Goal: Transaction & Acquisition: Download file/media

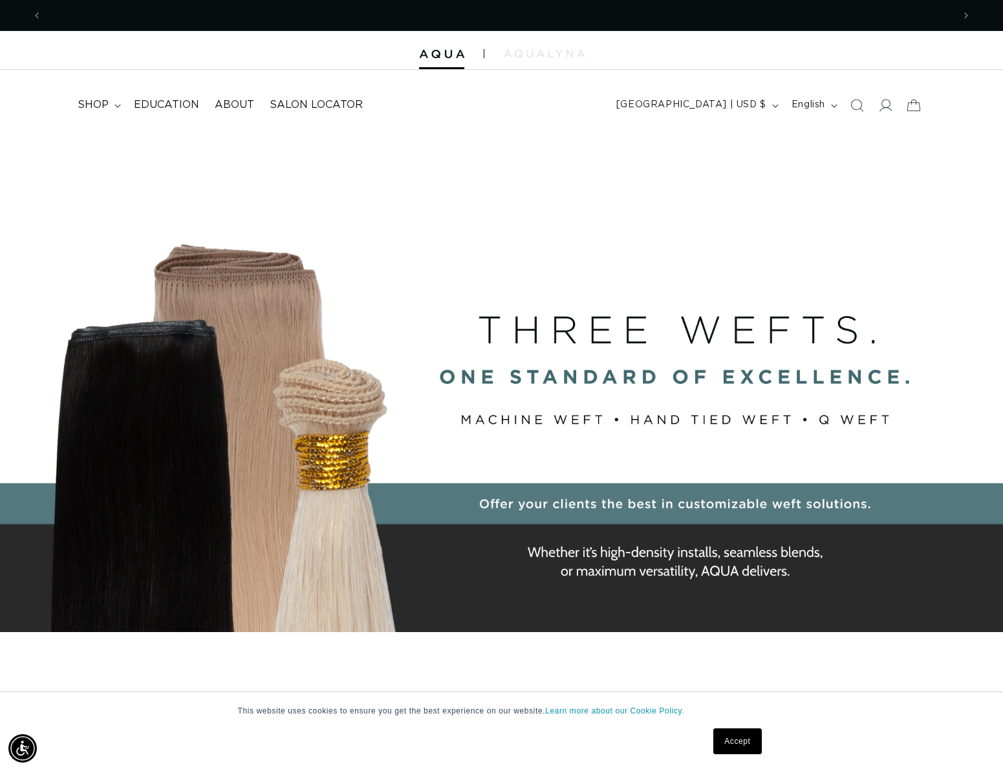
scroll to position [0, 911]
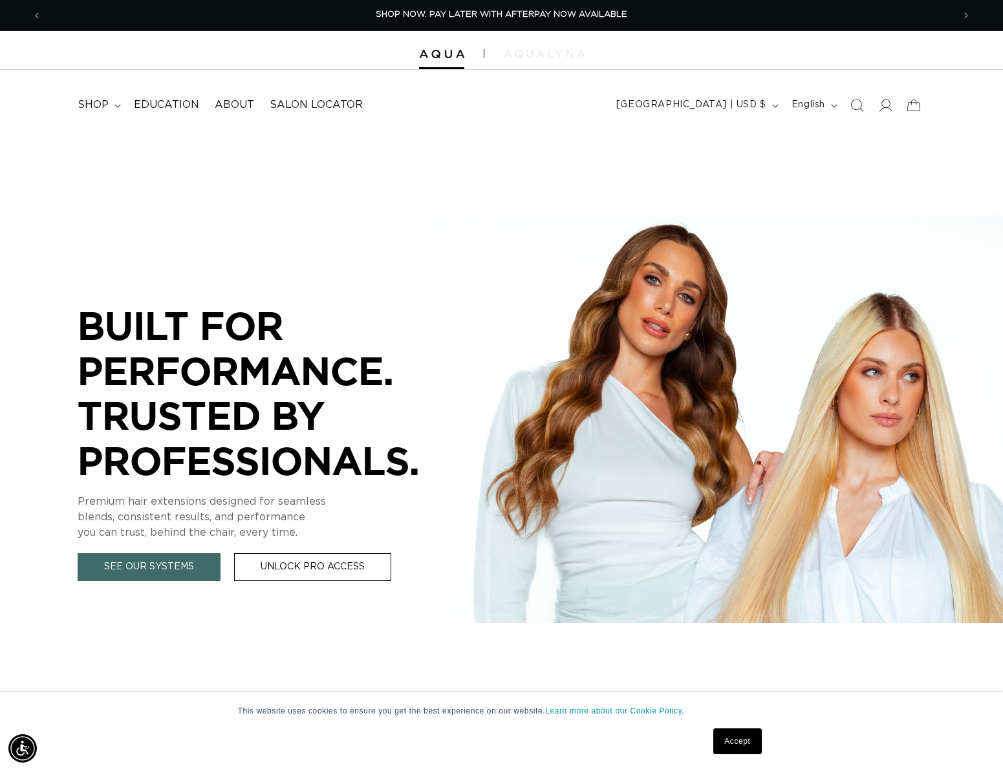
click at [524, 55] on img at bounding box center [544, 54] width 81 height 8
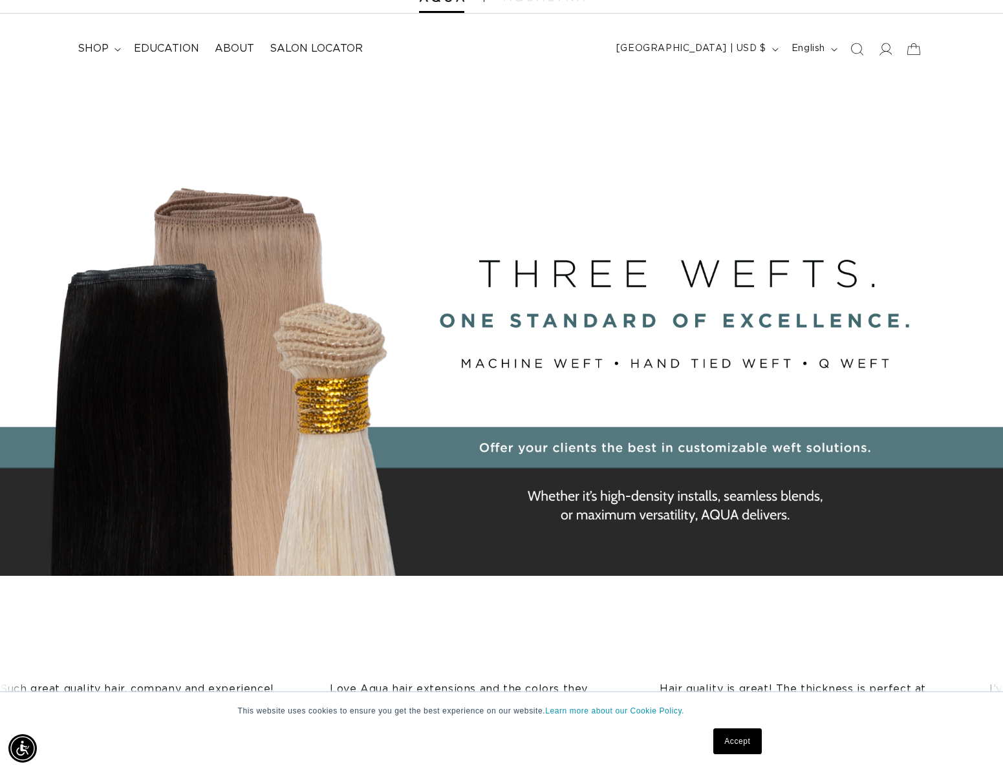
scroll to position [0, 0]
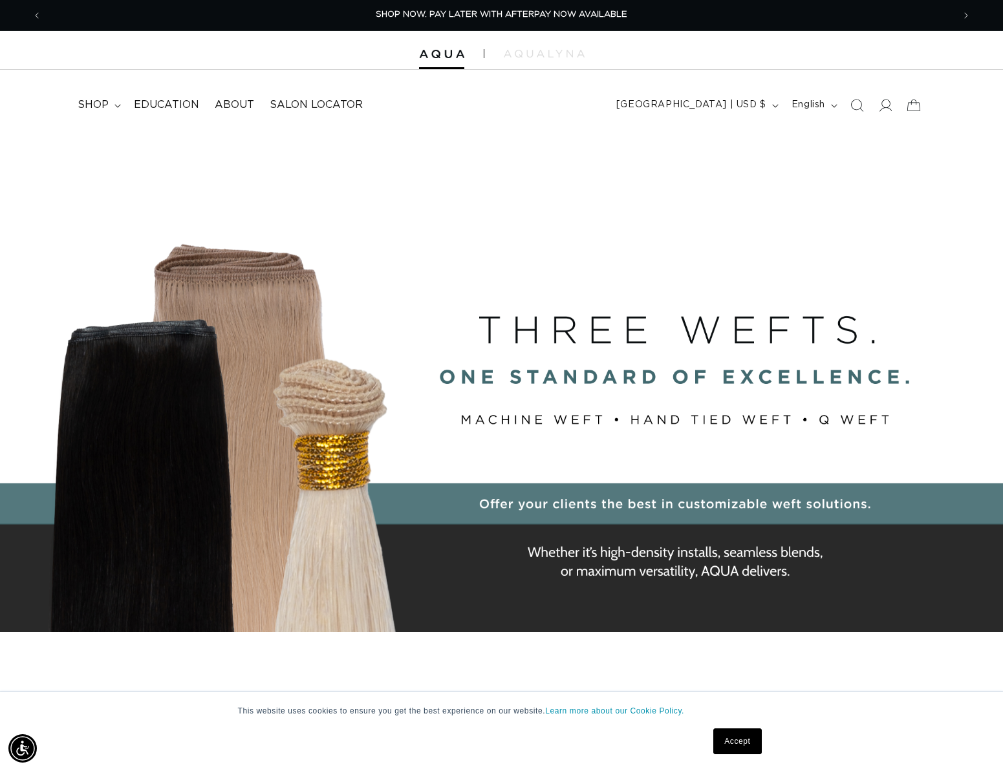
click at [551, 48] on div at bounding box center [501, 50] width 1003 height 39
click at [551, 57] on img at bounding box center [544, 54] width 81 height 8
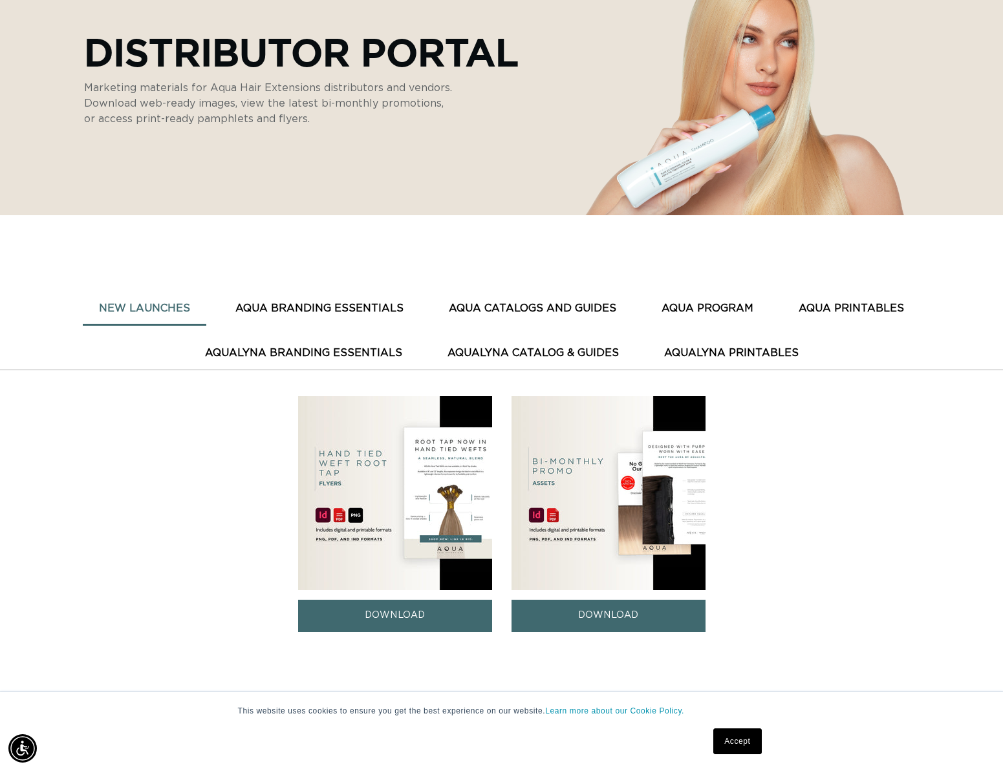
click at [361, 354] on button "AquaLyna Branding Essentials" at bounding box center [303, 353] width 229 height 32
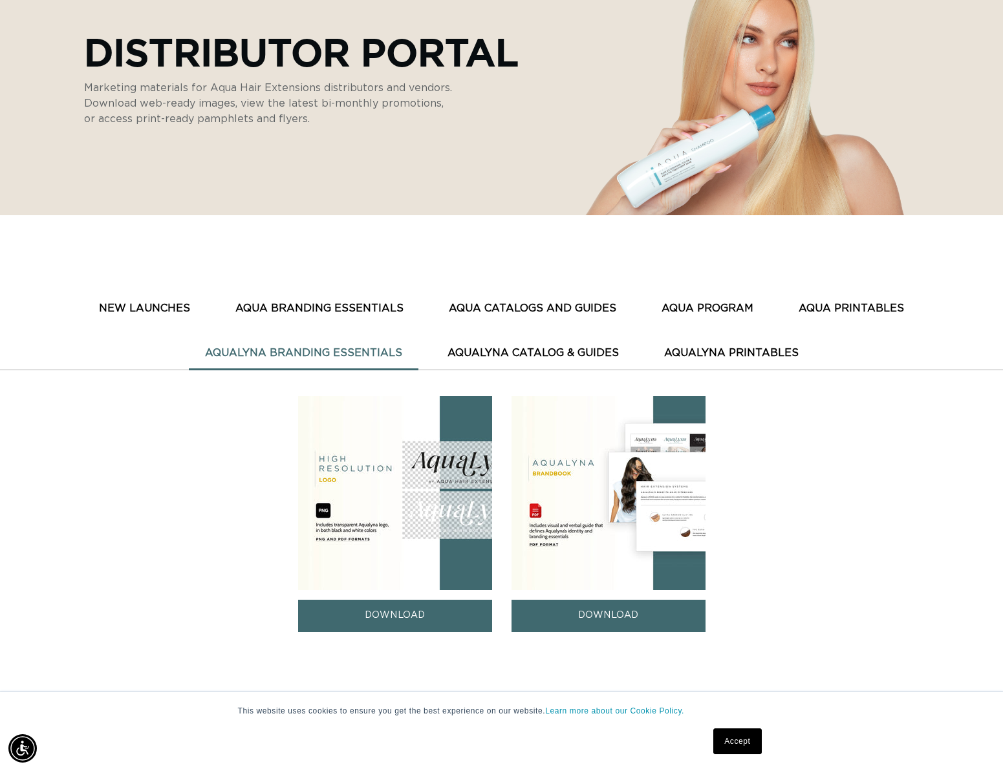
scroll to position [0, 911]
click at [494, 354] on button "AquaLyna Catalog & Guides" at bounding box center [533, 353] width 204 height 32
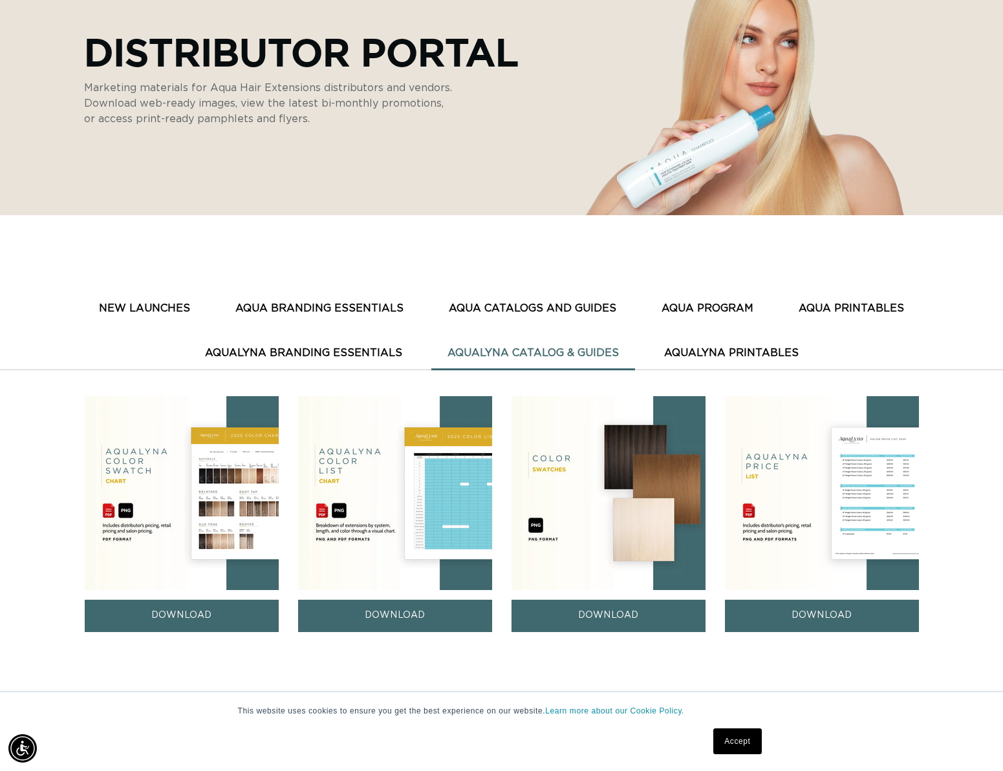
scroll to position [0, 1822]
click at [353, 349] on button "AquaLyna Branding Essentials" at bounding box center [303, 353] width 229 height 32
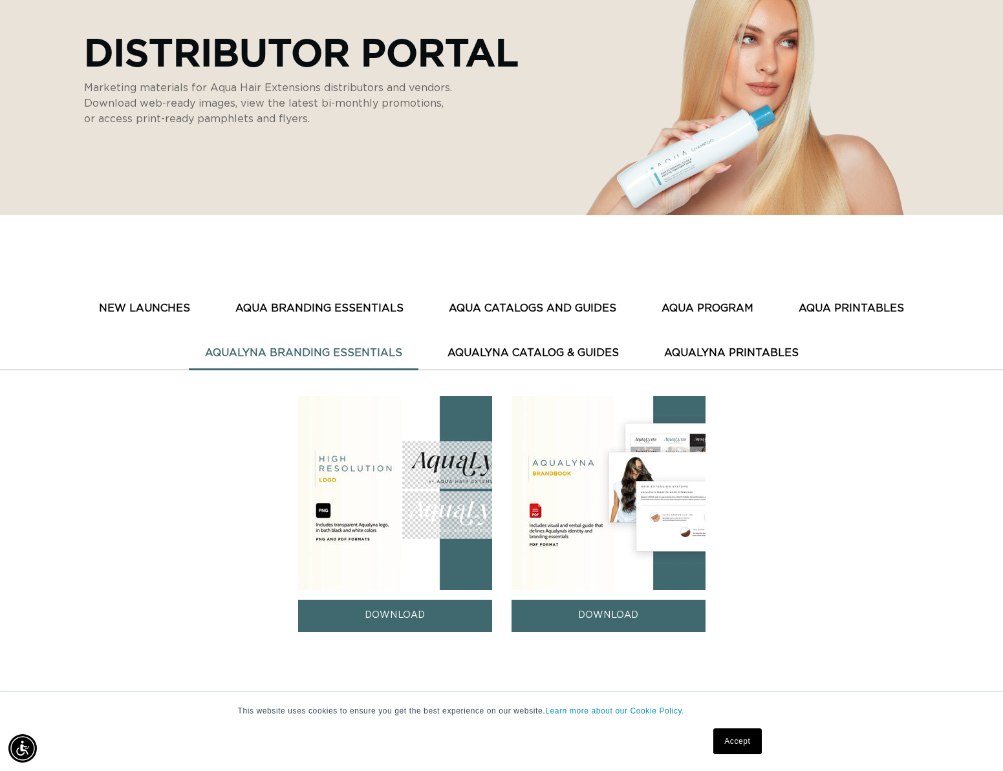
click at [331, 304] on button "AQUA BRANDING ESSENTIALS" at bounding box center [319, 309] width 200 height 32
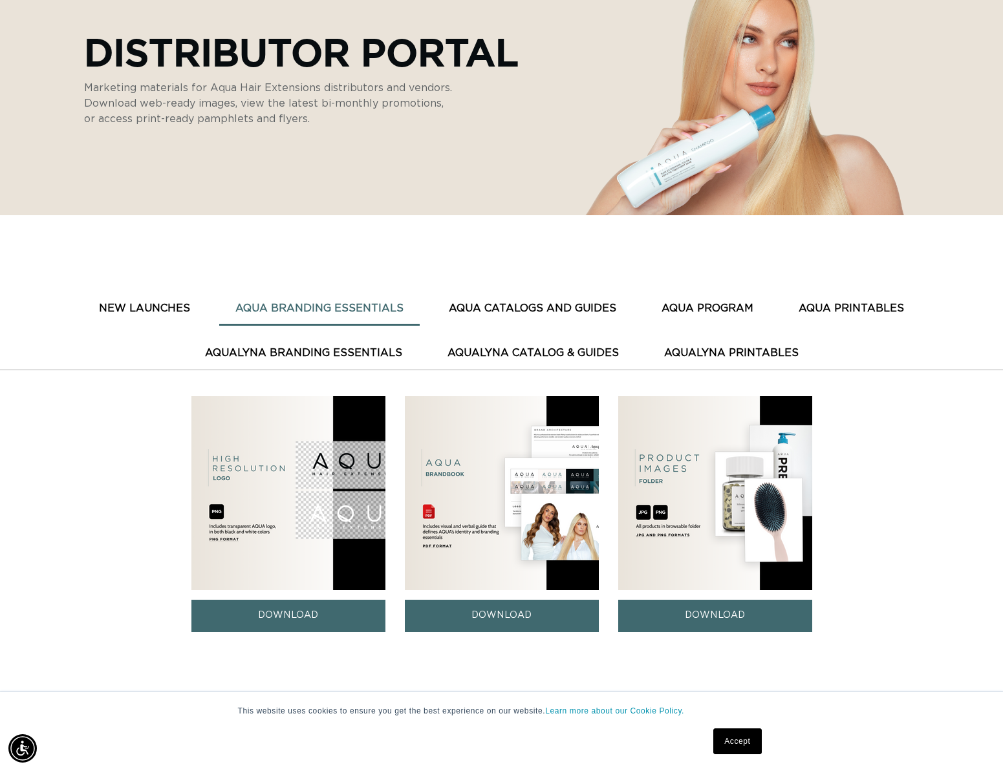
click at [505, 304] on button "AQUA CATALOGS AND GUIDES" at bounding box center [532, 309] width 200 height 32
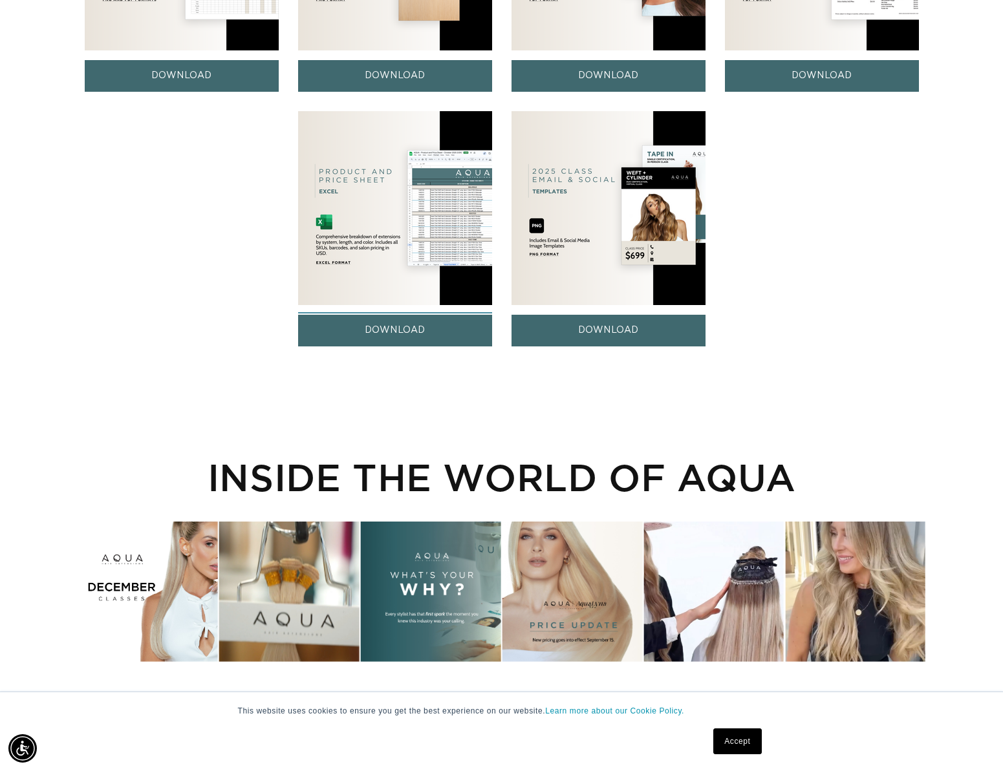
click at [404, 331] on link "DOWNLOAD" at bounding box center [395, 331] width 194 height 32
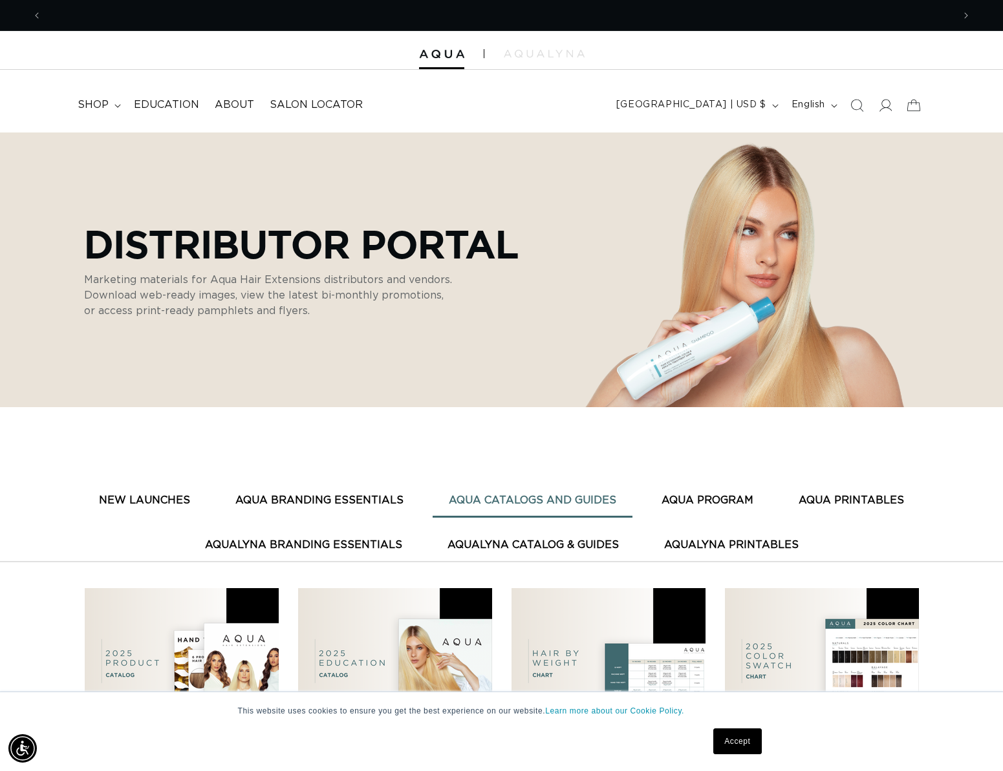
scroll to position [0, 1822]
click at [374, 546] on button "AquaLyna Branding Essentials" at bounding box center [303, 545] width 229 height 32
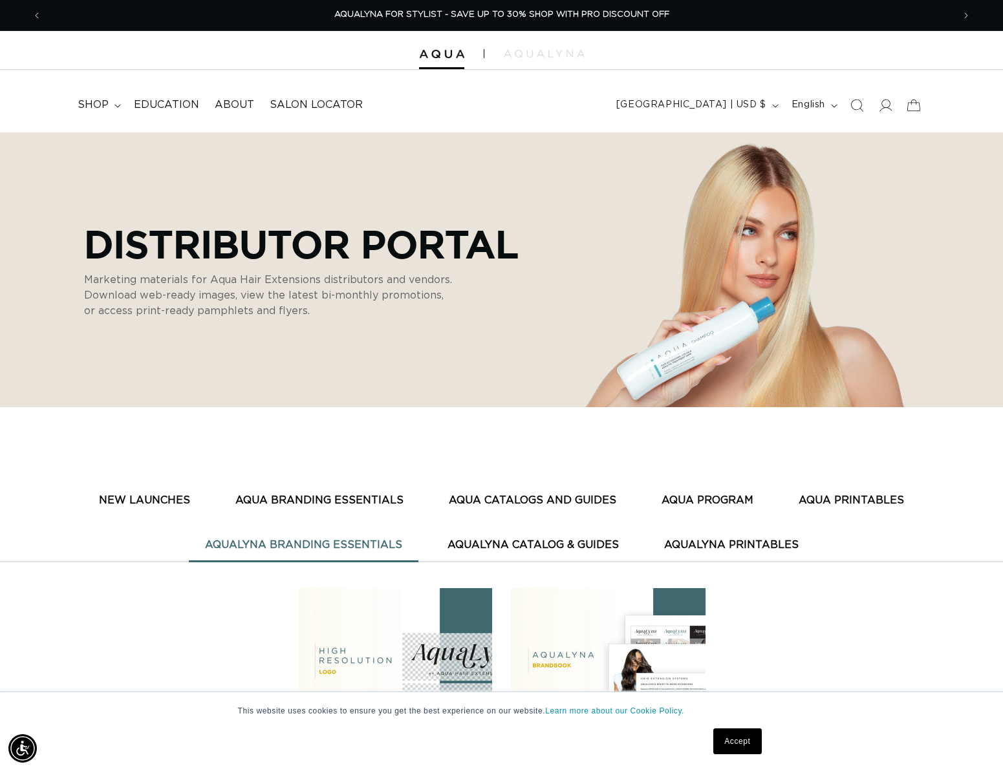
click at [509, 542] on button "AquaLyna Catalog & Guides" at bounding box center [533, 545] width 204 height 32
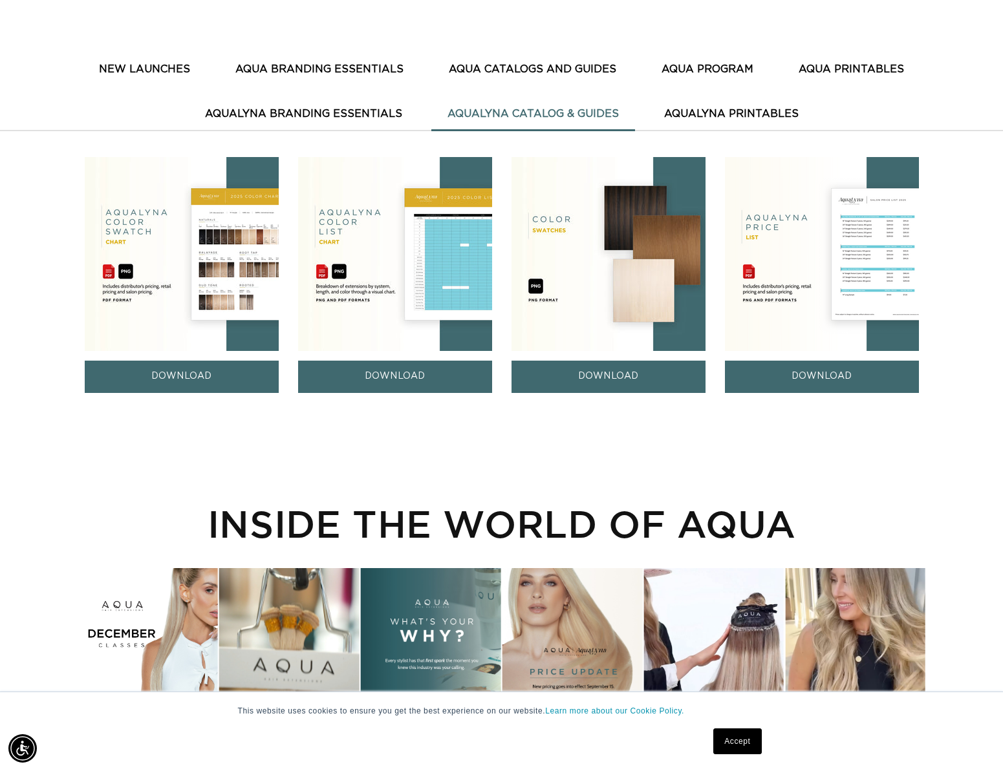
click at [824, 376] on link "DOWNLOAD" at bounding box center [822, 377] width 194 height 32
